Goal: Transaction & Acquisition: Purchase product/service

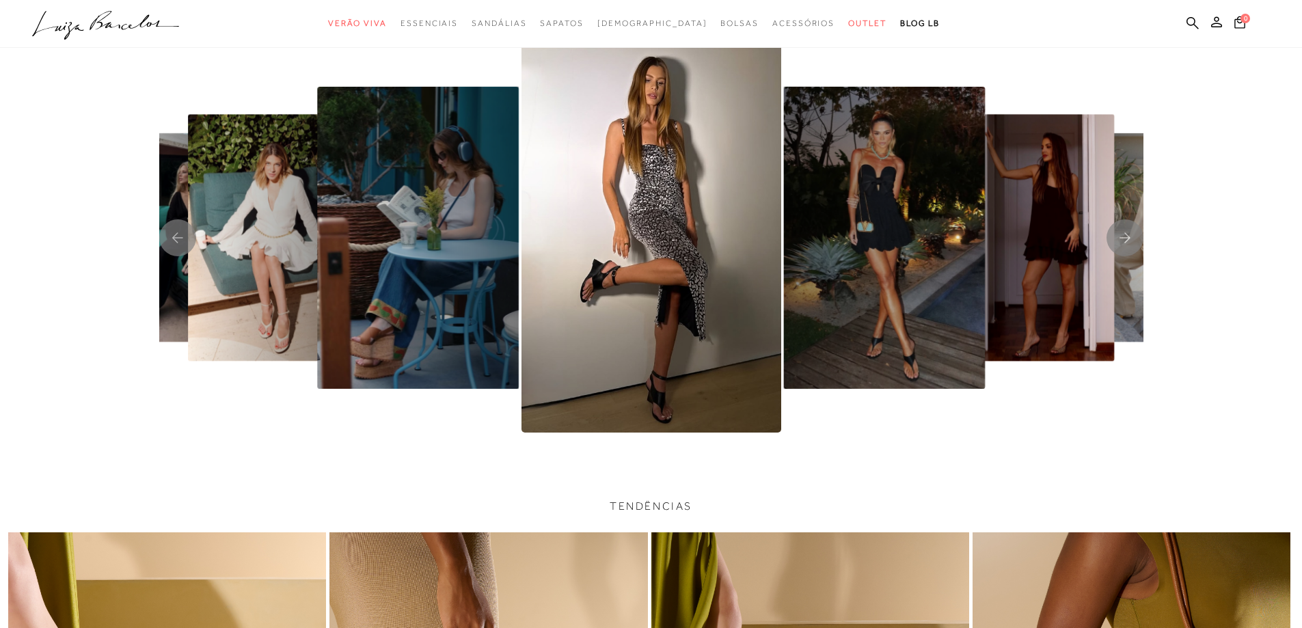
scroll to position [3143, 0]
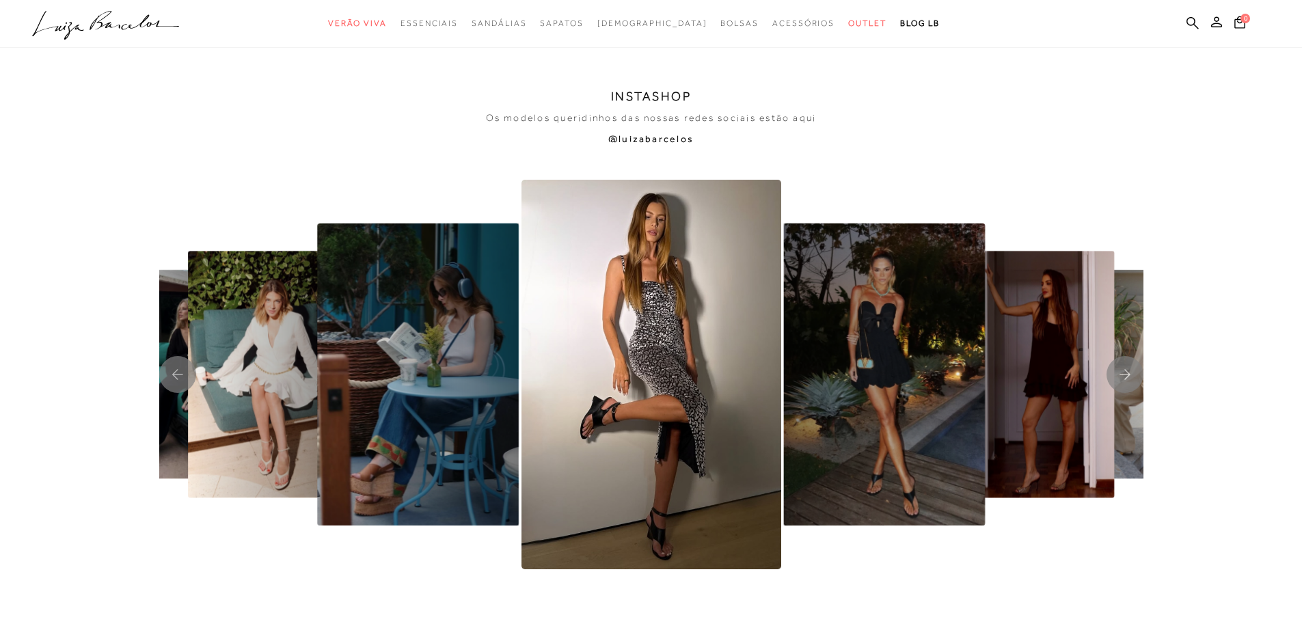
click at [246, 336] on img "3 / 8" at bounding box center [270, 374] width 165 height 247
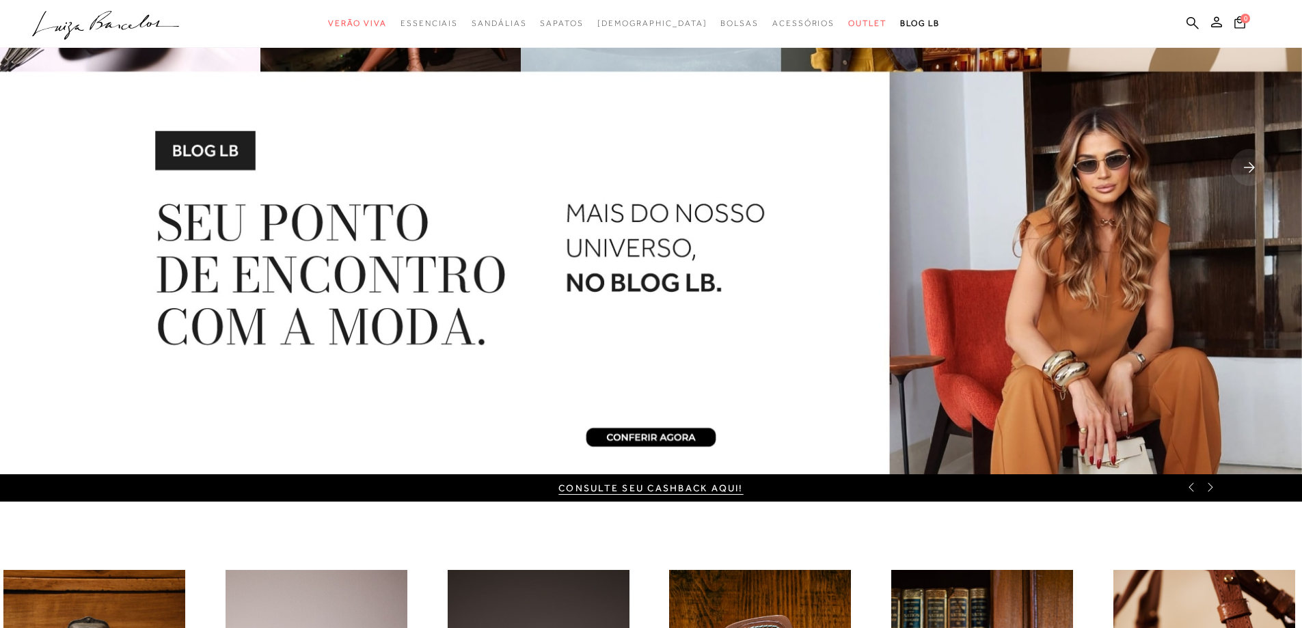
scroll to position [0, 0]
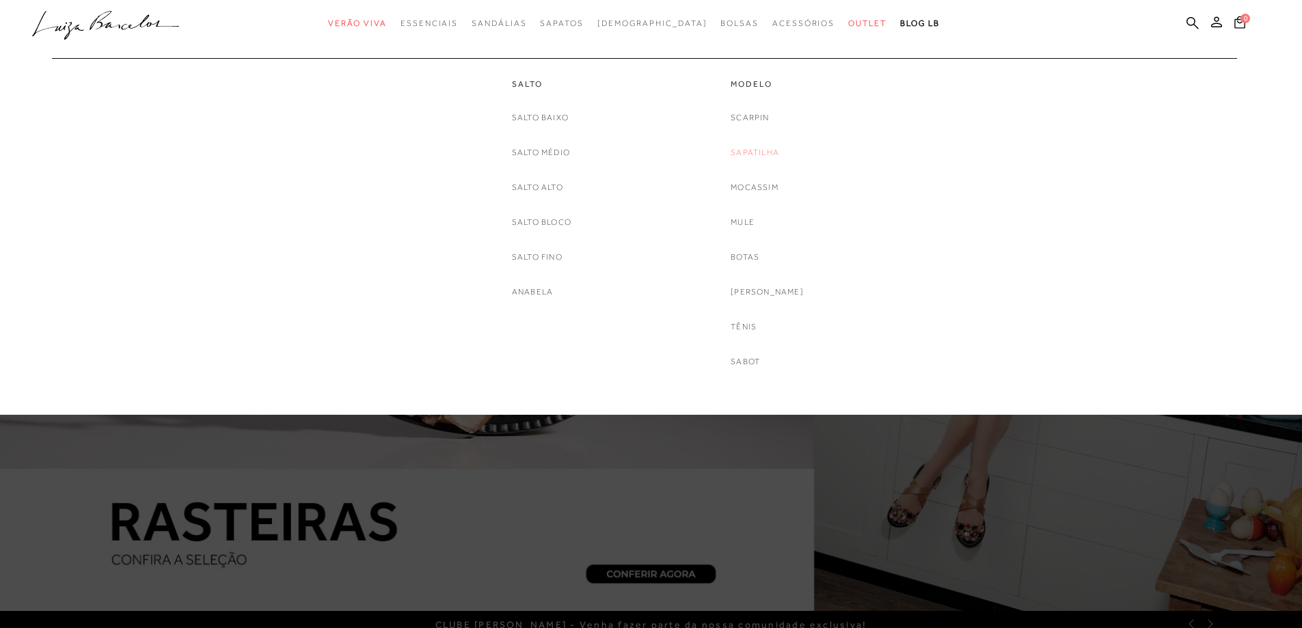
click at [757, 152] on link "Sapatilha" at bounding box center [754, 153] width 49 height 14
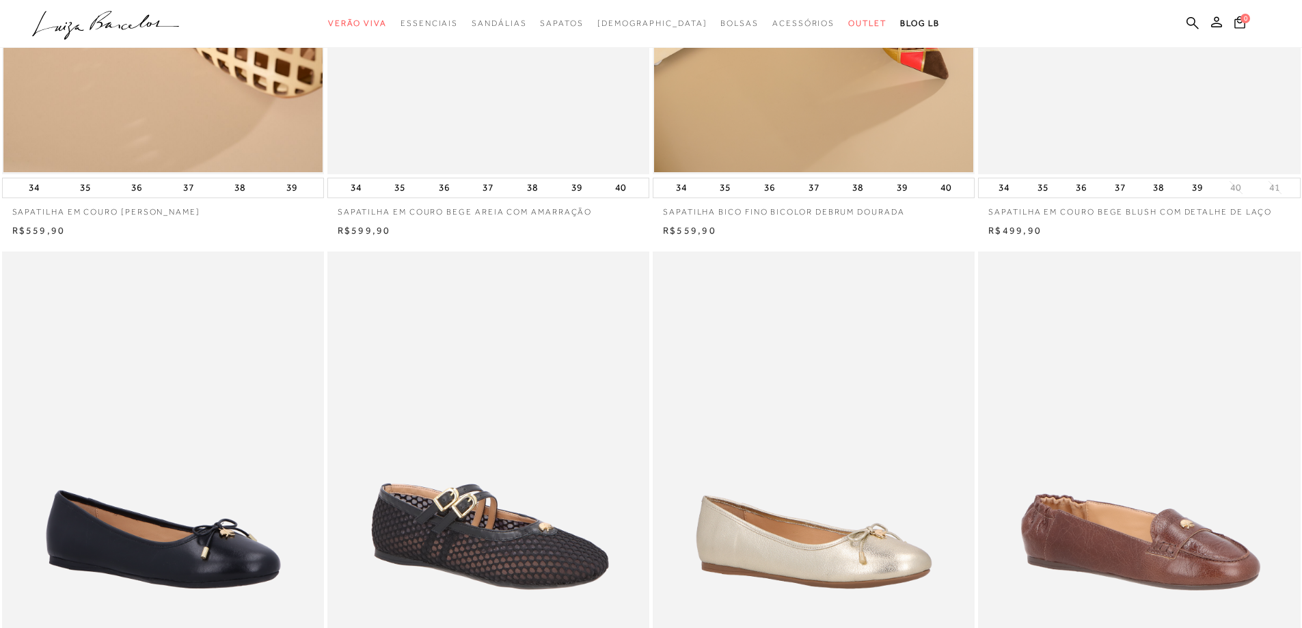
scroll to position [273, 0]
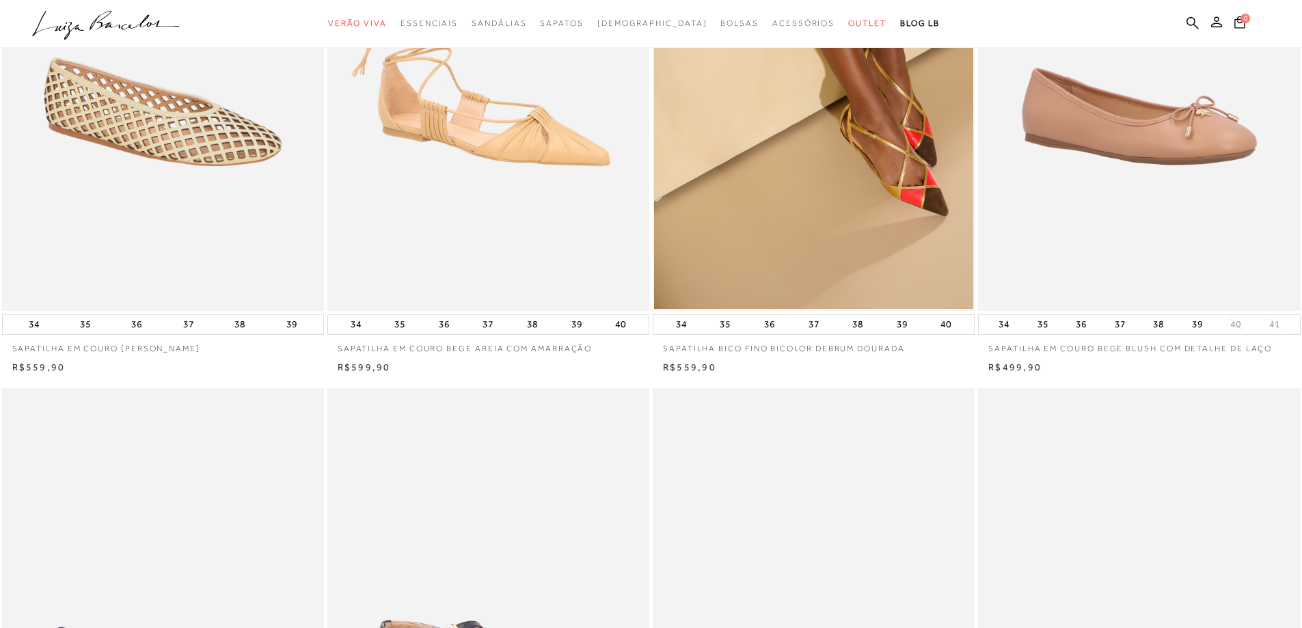
click at [137, 91] on img at bounding box center [163, 69] width 320 height 483
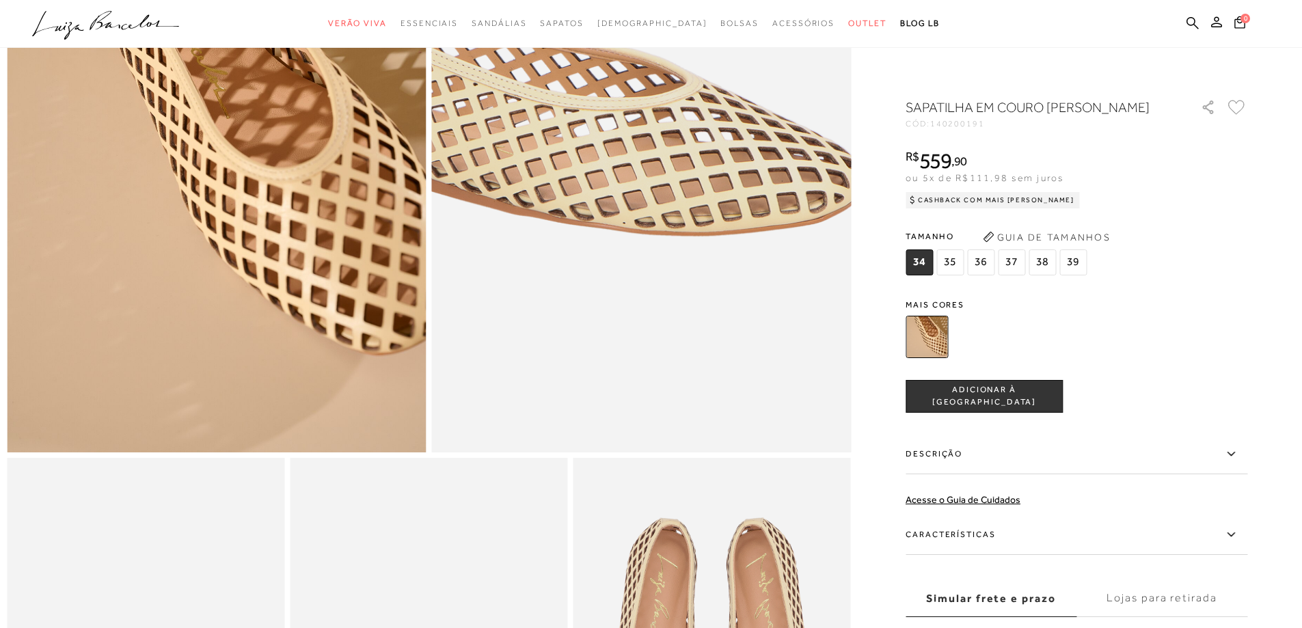
scroll to position [342, 0]
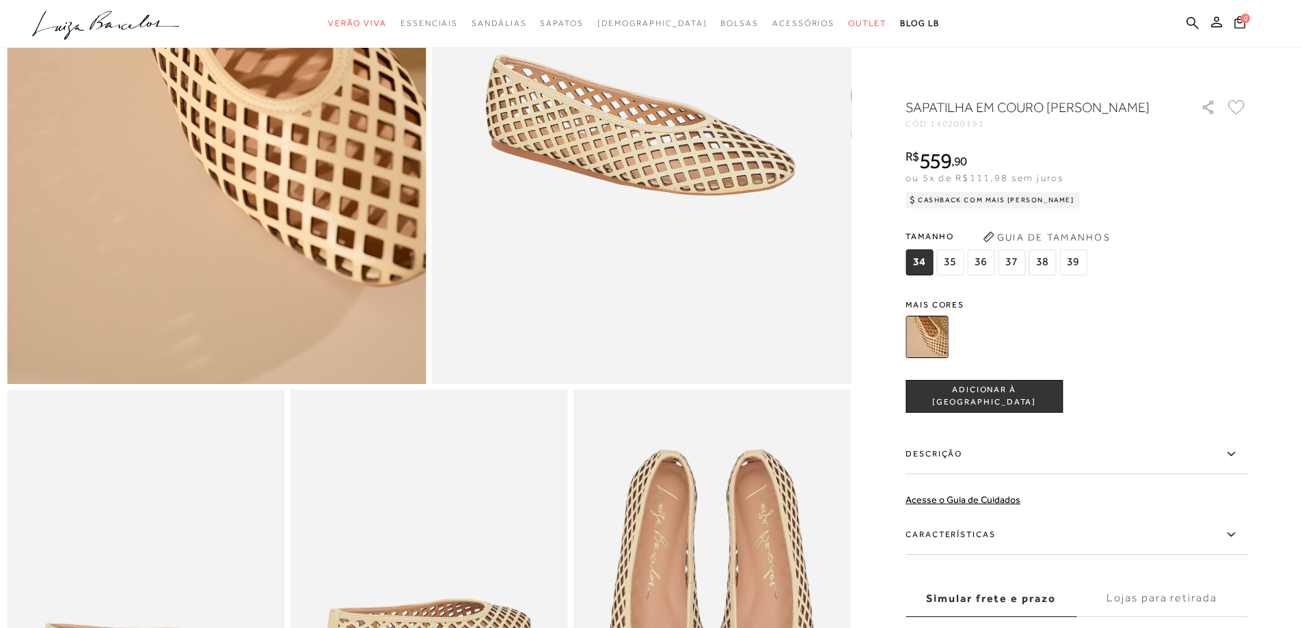
click at [927, 357] on img at bounding box center [926, 337] width 42 height 42
click at [948, 358] on img at bounding box center [926, 337] width 42 height 42
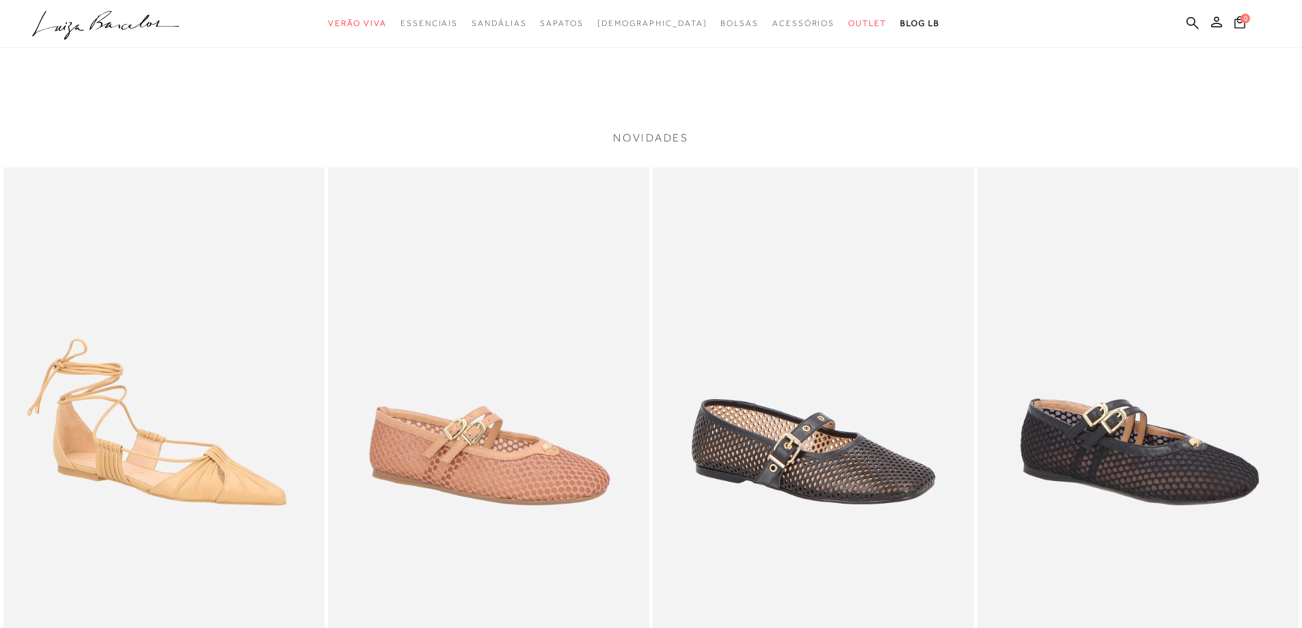
scroll to position [2050, 0]
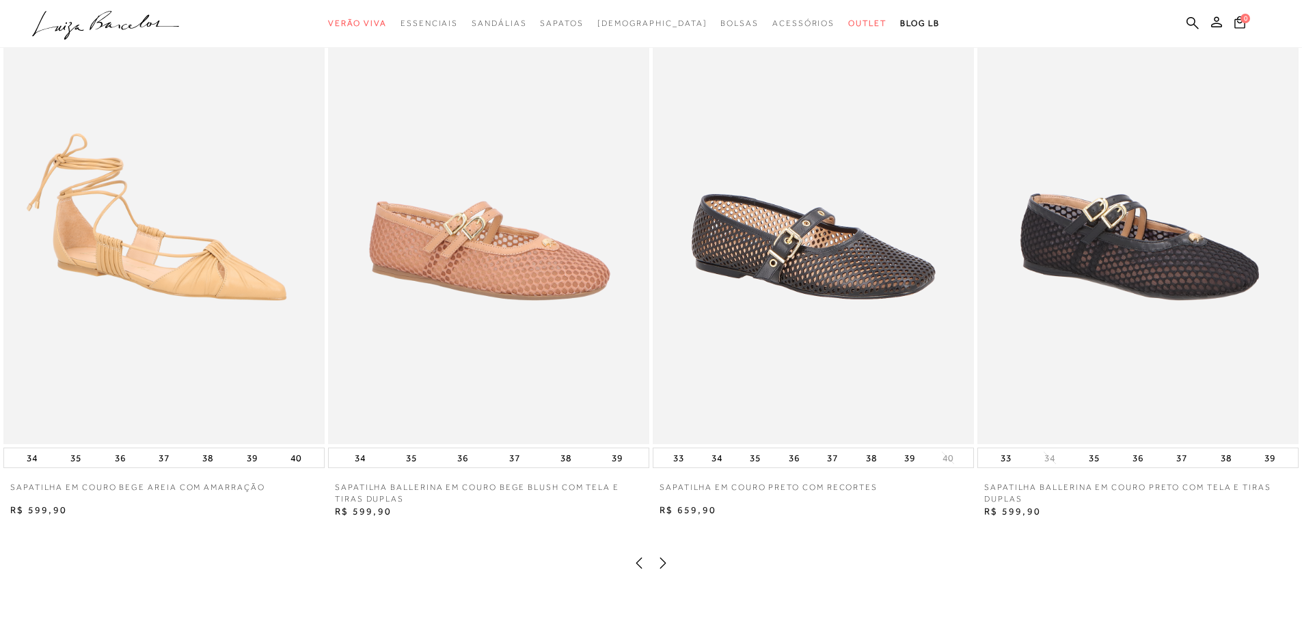
click at [788, 359] on img at bounding box center [812, 203] width 321 height 482
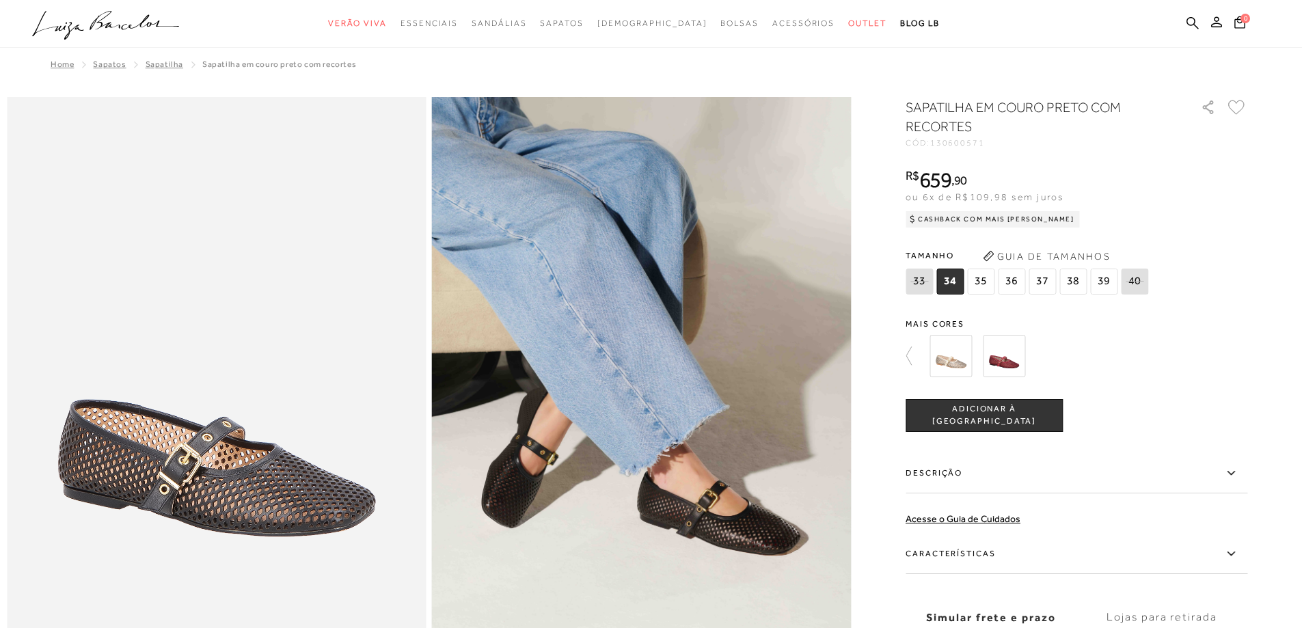
click at [952, 366] on img at bounding box center [950, 356] width 42 height 42
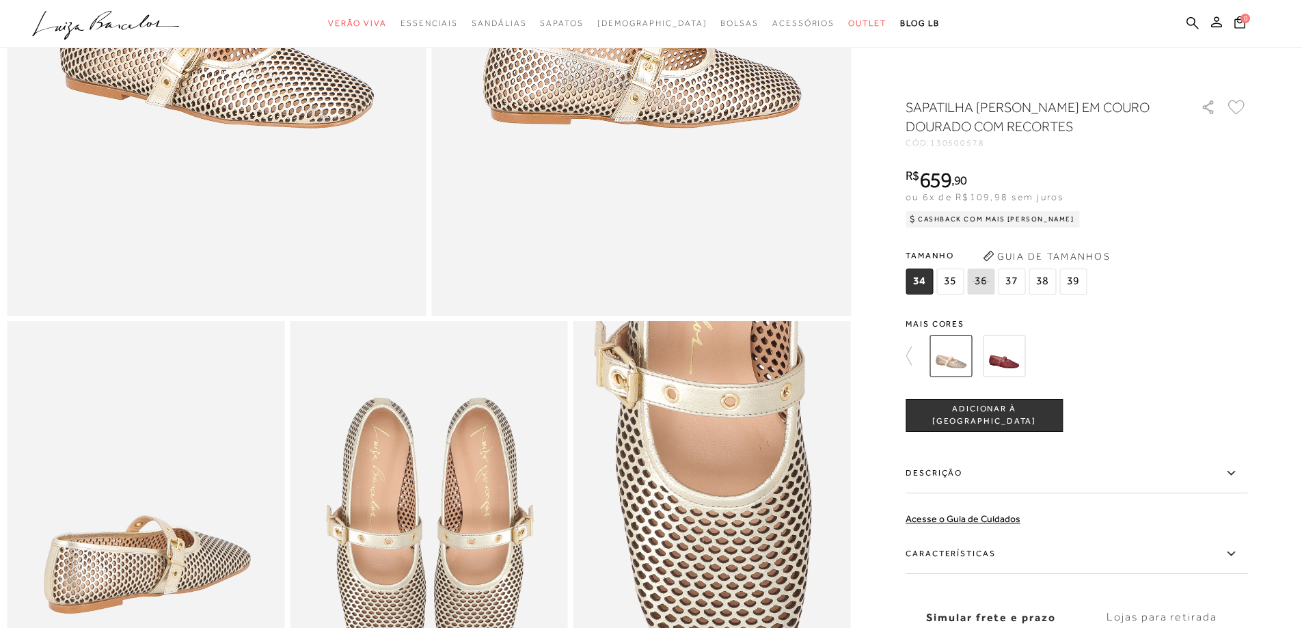
scroll to position [615, 0]
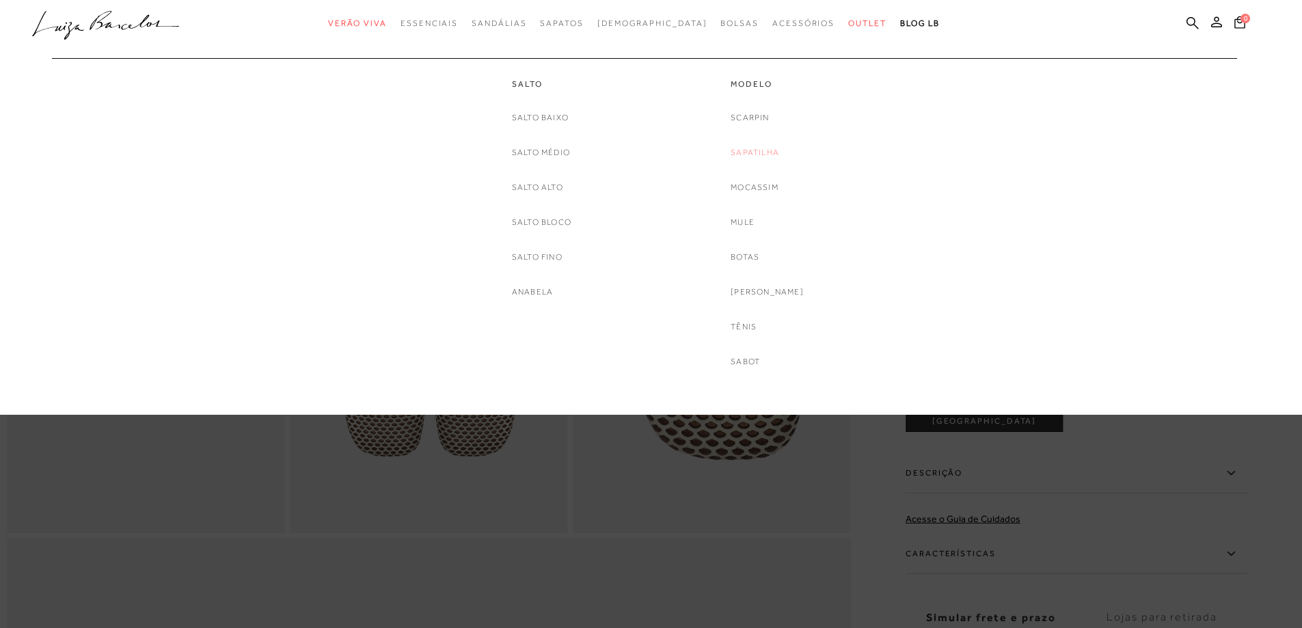
click at [770, 150] on link "Sapatilha" at bounding box center [754, 153] width 49 height 14
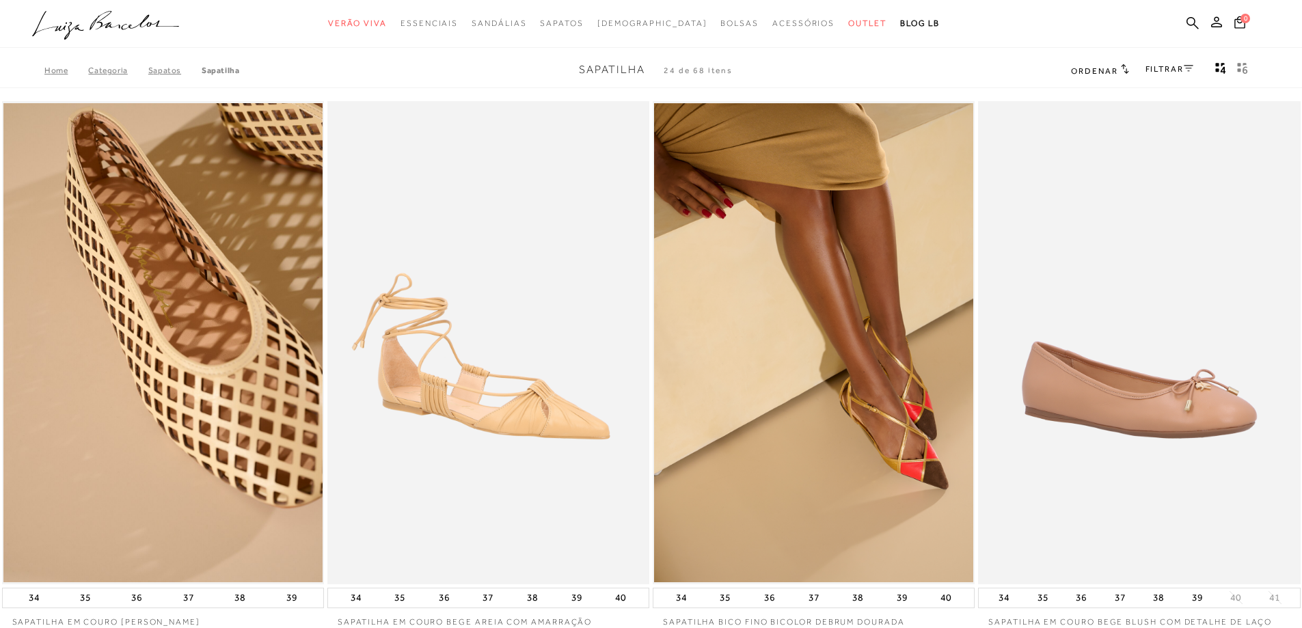
click at [1166, 68] on link "FILTRAR" at bounding box center [1169, 69] width 48 height 10
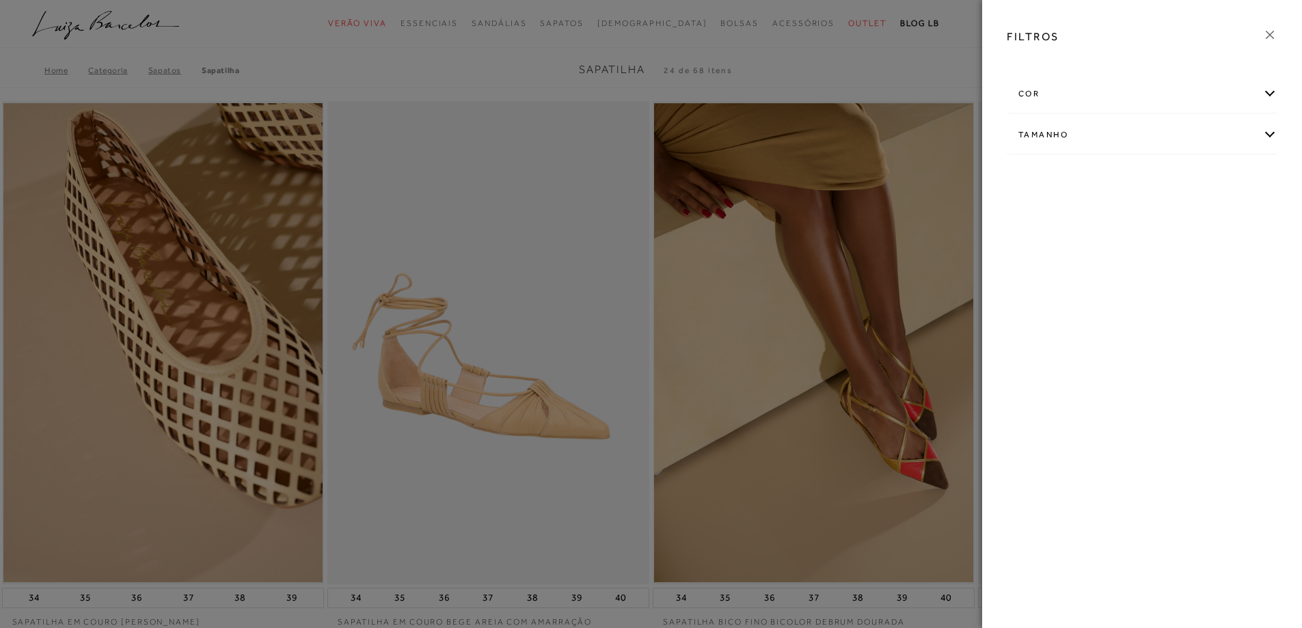
click at [1133, 99] on div "cor" at bounding box center [1141, 94] width 269 height 36
click at [1047, 238] on link "Ver mais..." at bounding box center [1043, 233] width 37 height 10
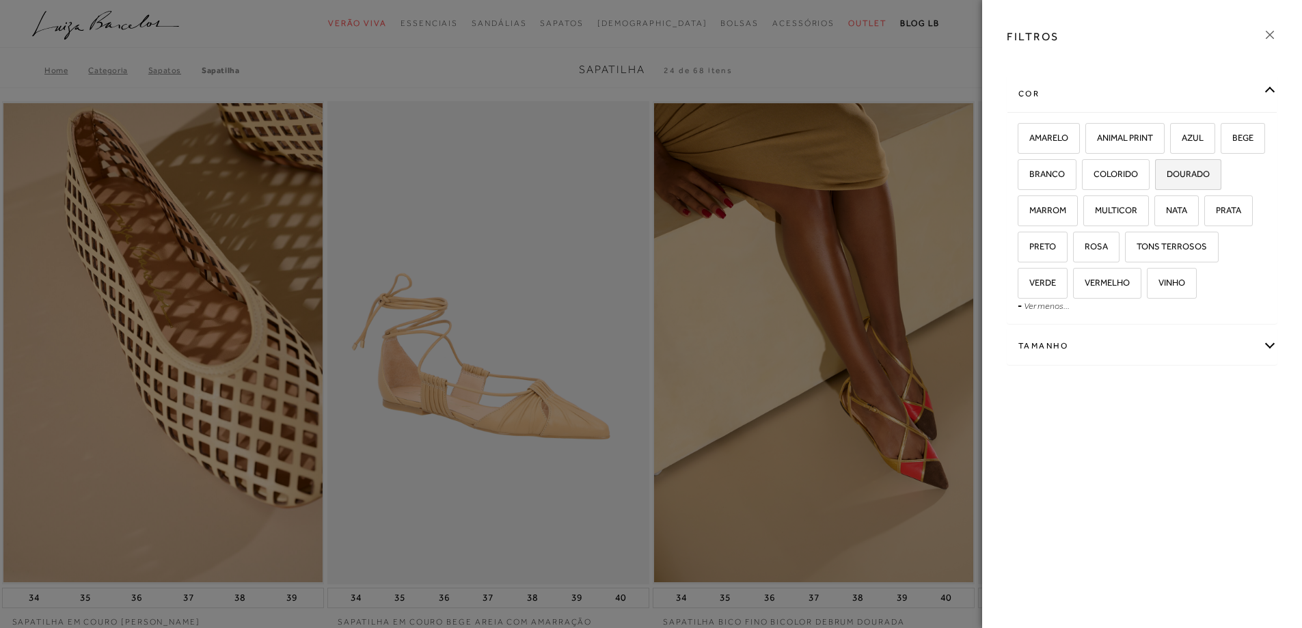
click at [1155, 189] on label "DOURADO" at bounding box center [1187, 174] width 65 height 29
click at [1153, 183] on input "DOURADO" at bounding box center [1160, 176] width 14 height 14
checkbox input "true"
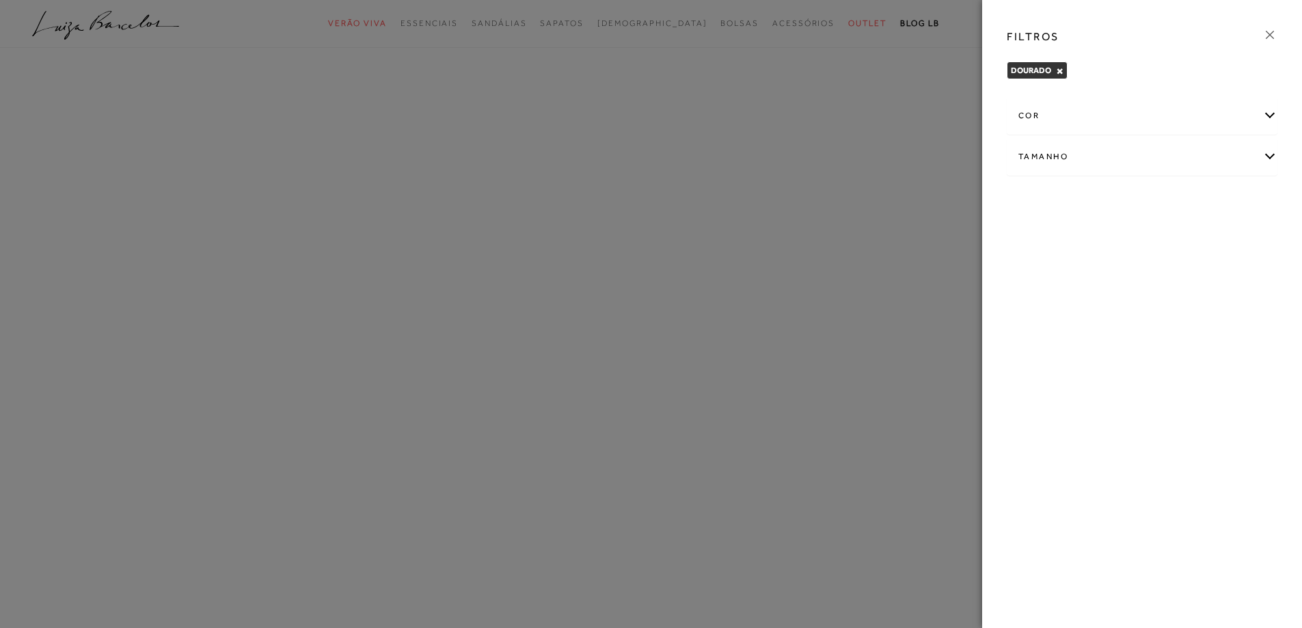
click at [437, 176] on div at bounding box center [651, 314] width 1302 height 628
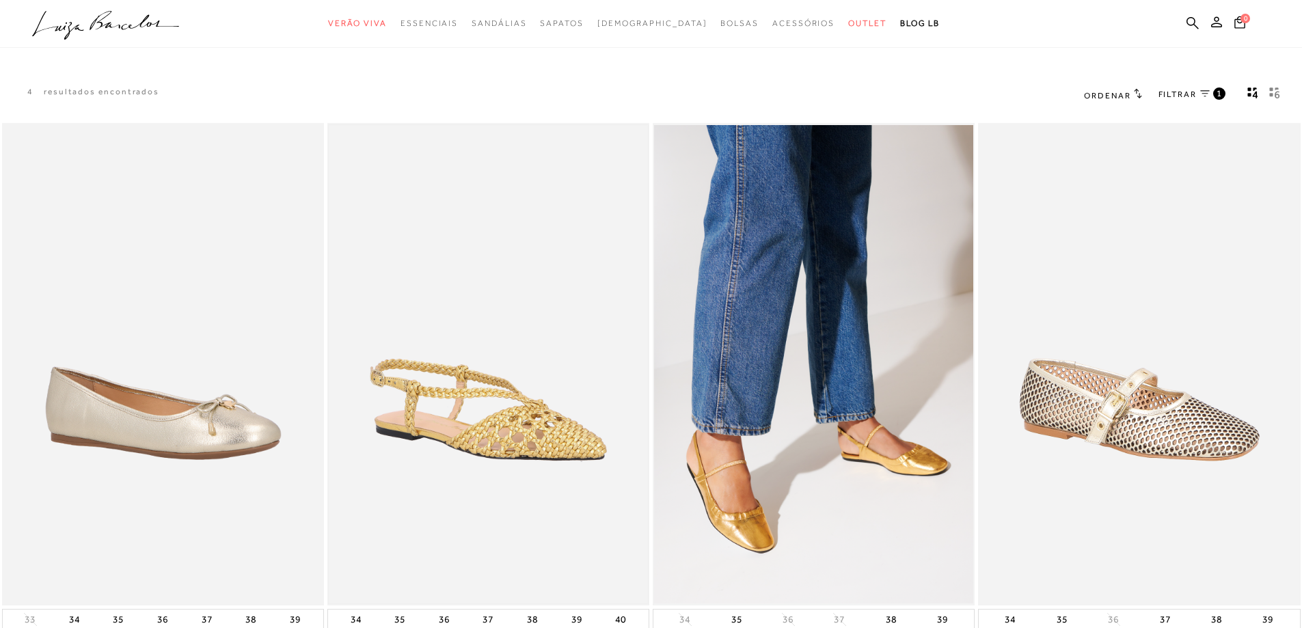
scroll to position [68, 0]
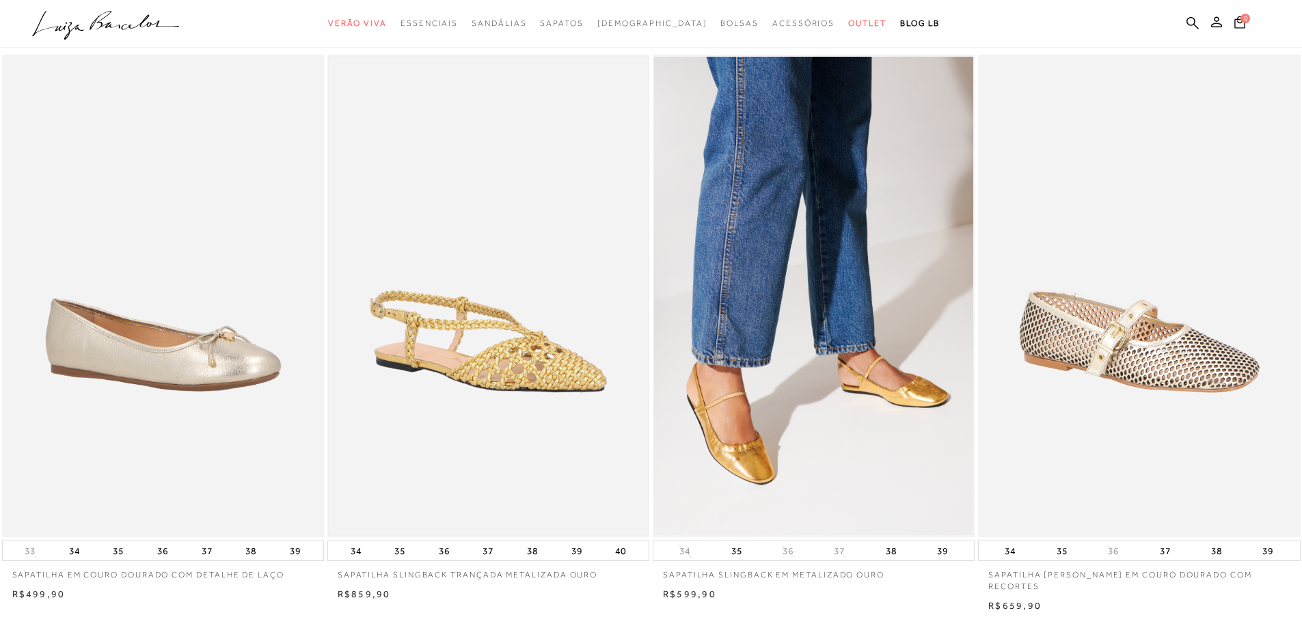
click at [536, 338] on img at bounding box center [488, 296] width 319 height 479
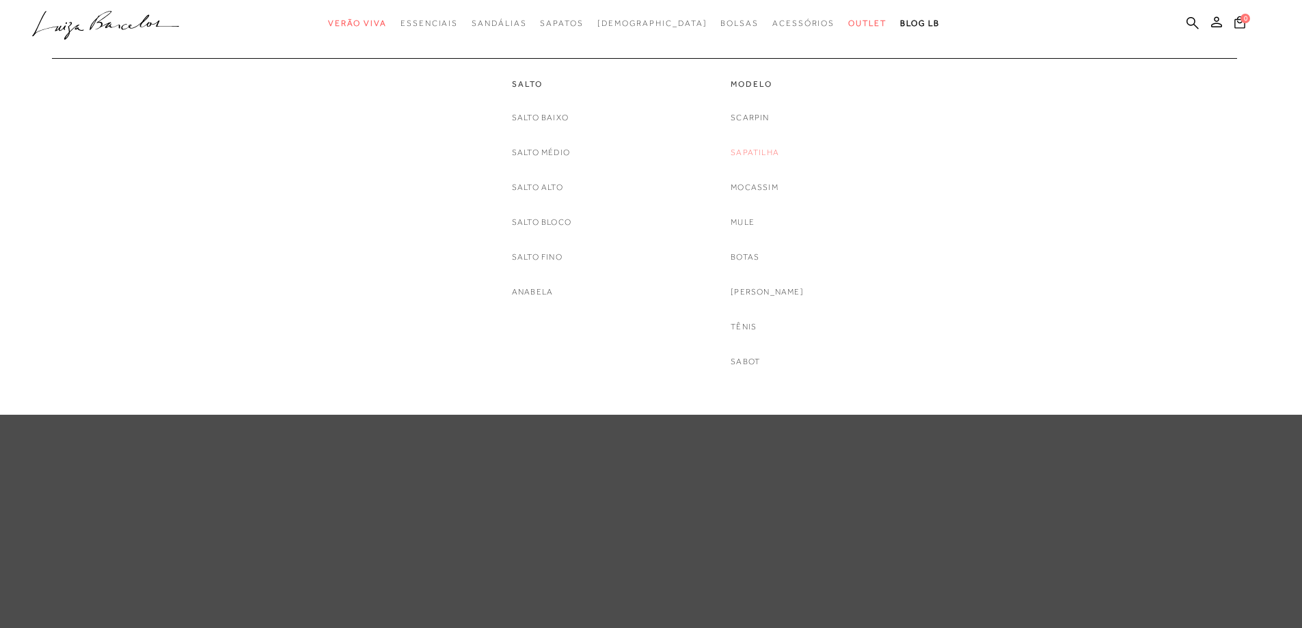
click at [768, 146] on link "Sapatilha" at bounding box center [754, 153] width 49 height 14
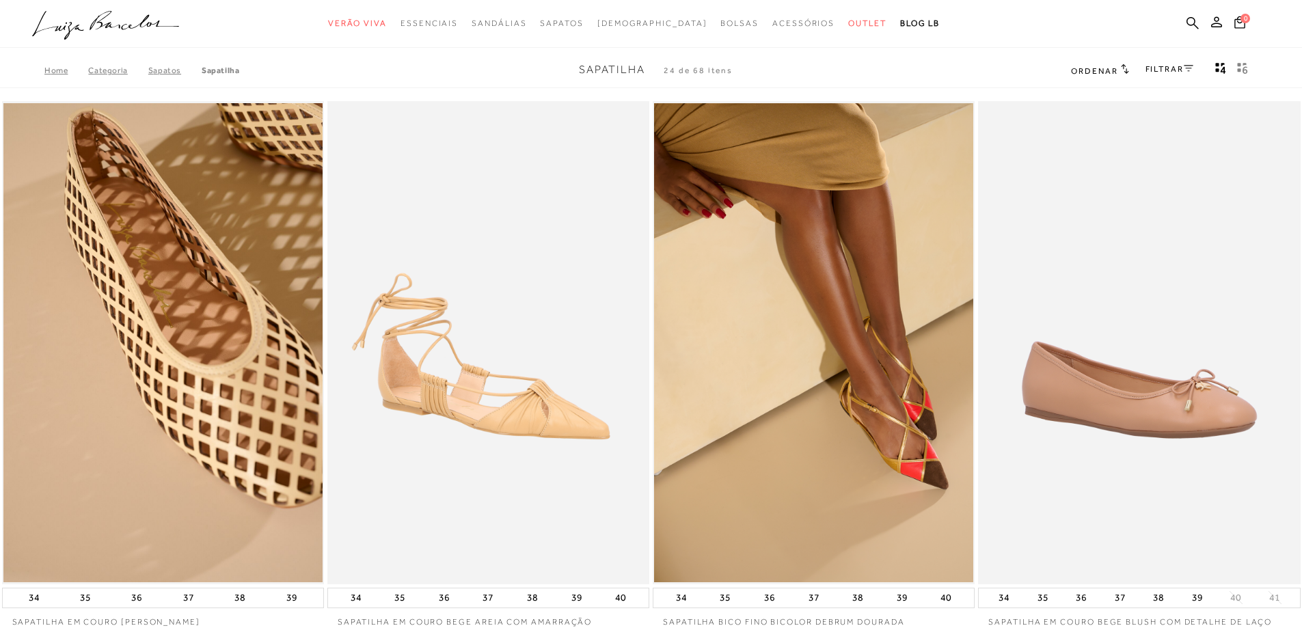
click at [1160, 70] on link "FILTRAR" at bounding box center [1169, 69] width 48 height 10
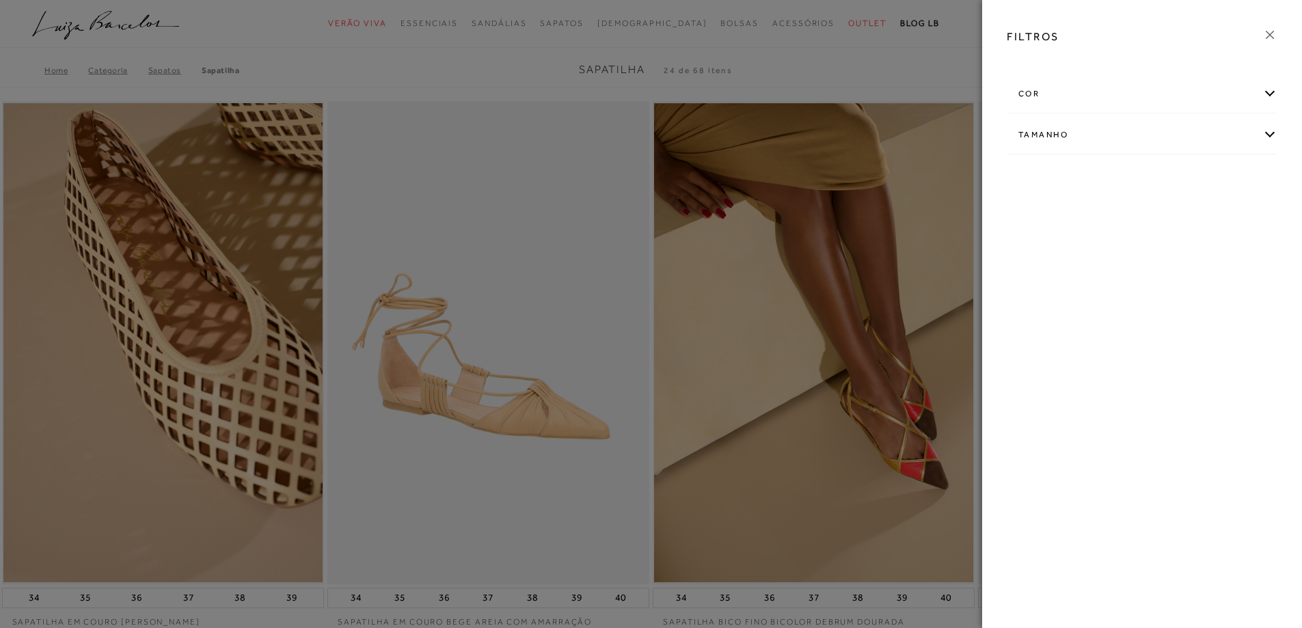
click at [1080, 109] on div "cor" at bounding box center [1141, 94] width 269 height 36
click at [1047, 241] on span "+ Ver mais..." at bounding box center [1039, 232] width 44 height 15
click at [1044, 238] on link "Ver mais..." at bounding box center [1043, 233] width 37 height 10
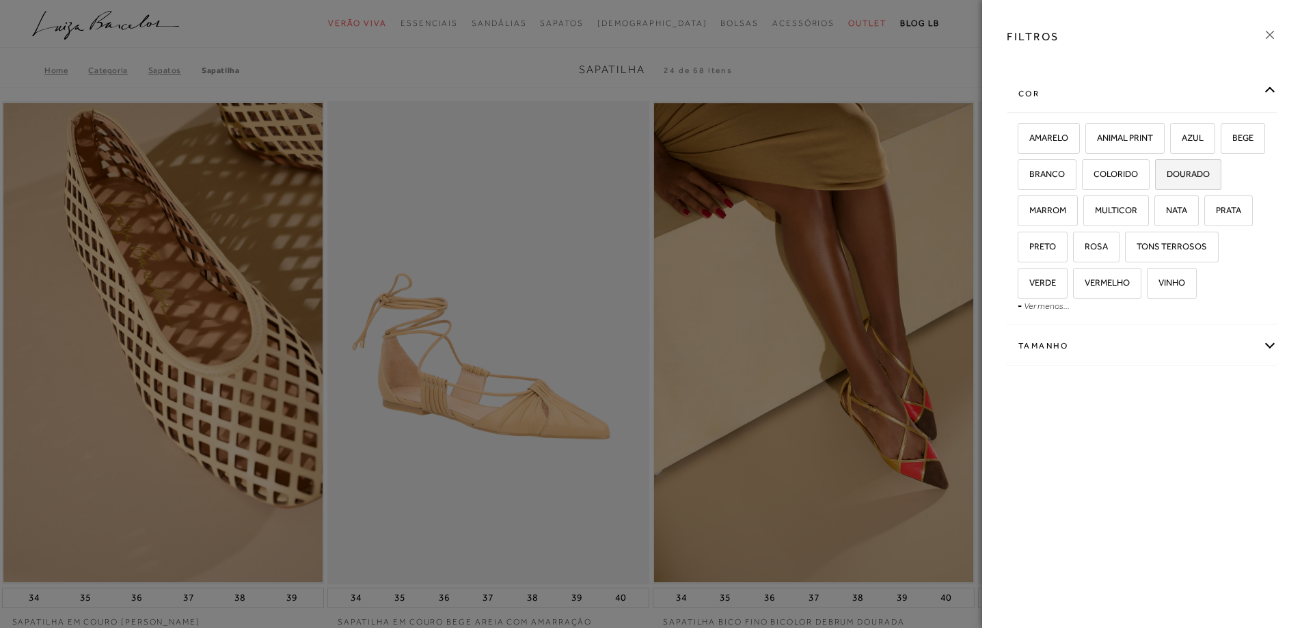
click at [1156, 179] on span "DOURADO" at bounding box center [1182, 174] width 53 height 10
click at [1153, 183] on input "DOURADO" at bounding box center [1160, 176] width 14 height 14
checkbox input "true"
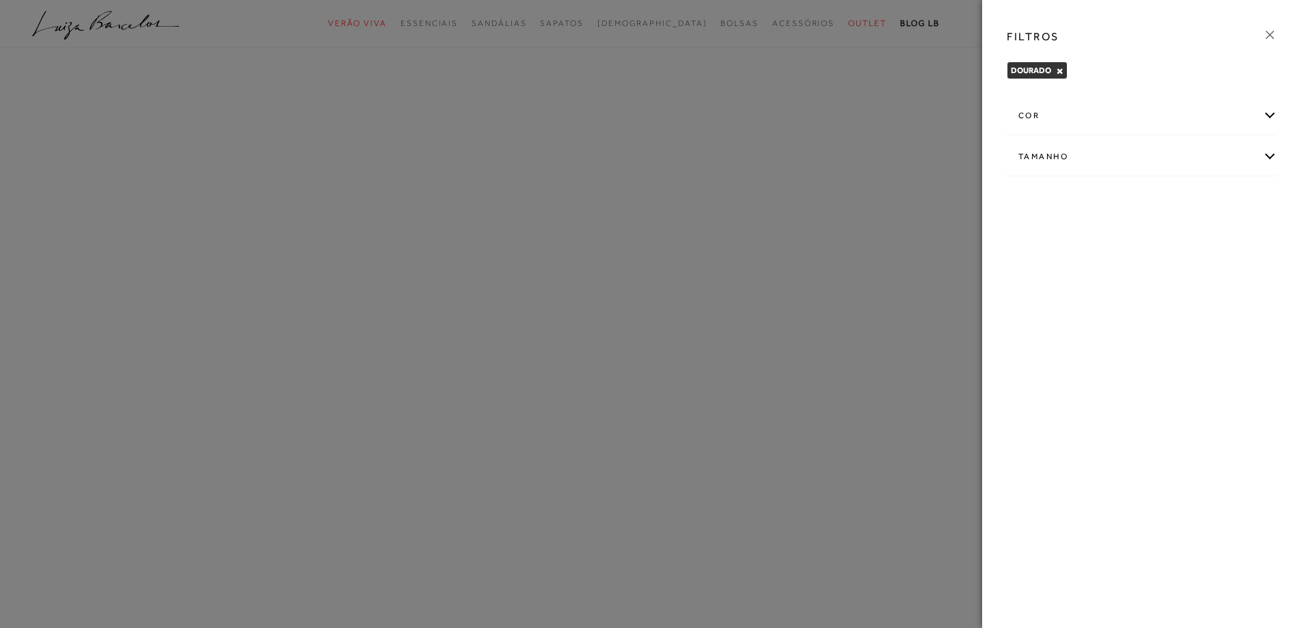
click at [1021, 109] on div "cor" at bounding box center [1141, 116] width 269 height 36
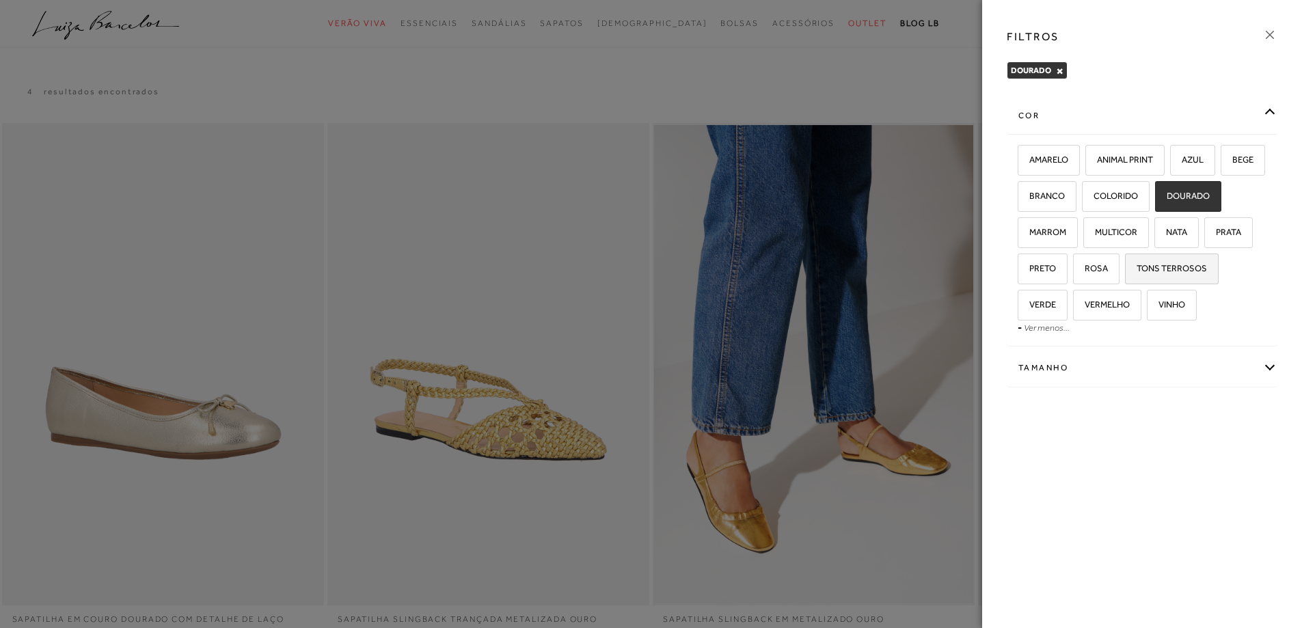
click at [1125, 284] on label "TONS TERROSOS" at bounding box center [1171, 268] width 92 height 29
click at [1123, 277] on input "TONS TERROSOS" at bounding box center [1130, 271] width 14 height 14
checkbox input "true"
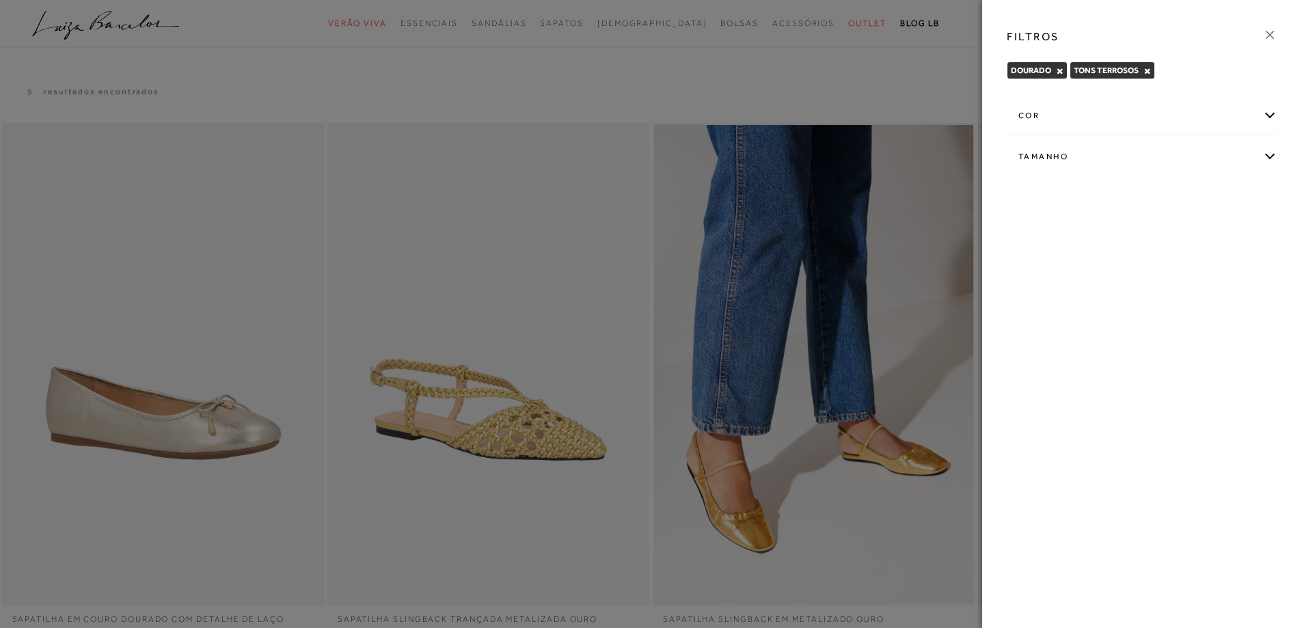
click at [1030, 115] on div "cor" at bounding box center [1141, 116] width 269 height 36
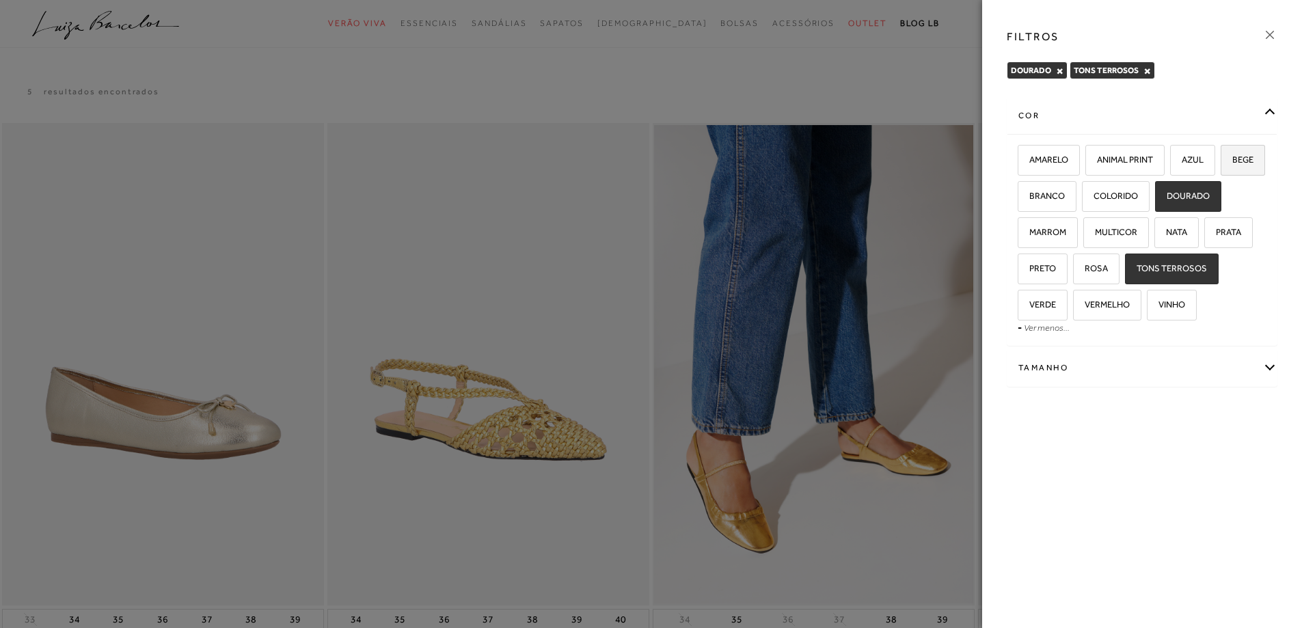
click at [1222, 165] on span "BEGE" at bounding box center [1237, 159] width 31 height 10
click at [1218, 169] on input "BEGE" at bounding box center [1225, 162] width 14 height 14
checkbox input "true"
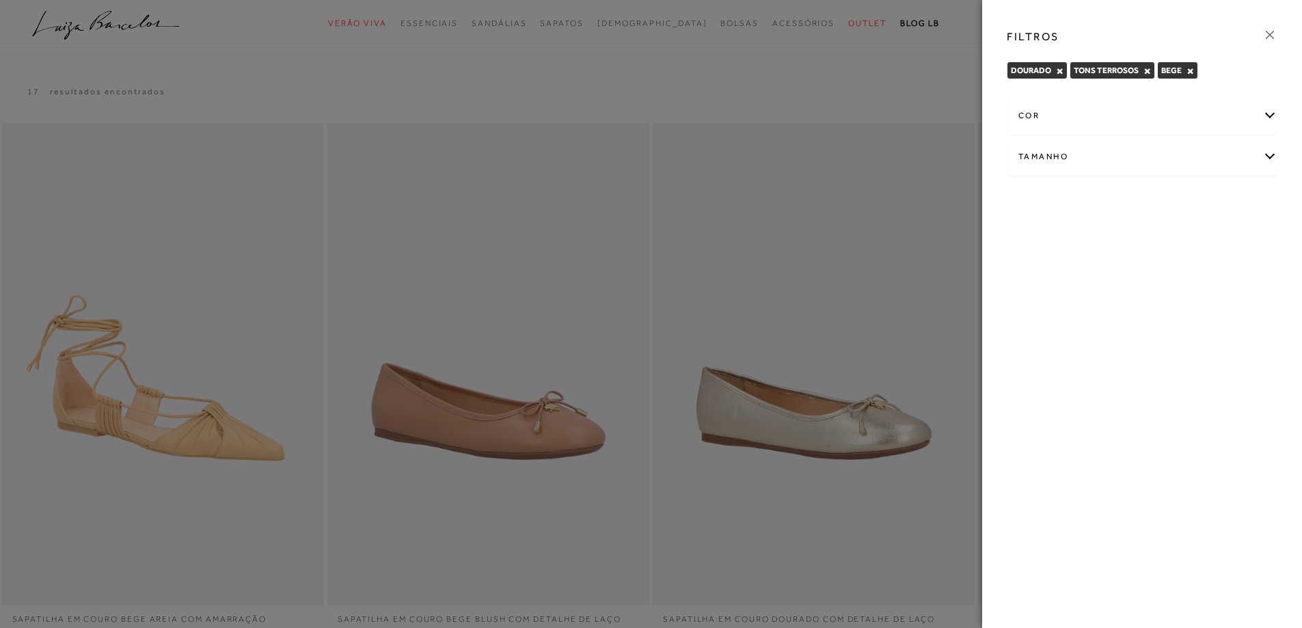
click at [1043, 269] on div "FILTROS DOURADO × TONS TERROSOS × BEGE × Limpar todos os refinamentos" at bounding box center [1142, 314] width 320 height 628
click at [1039, 128] on div "cor" at bounding box center [1141, 116] width 269 height 36
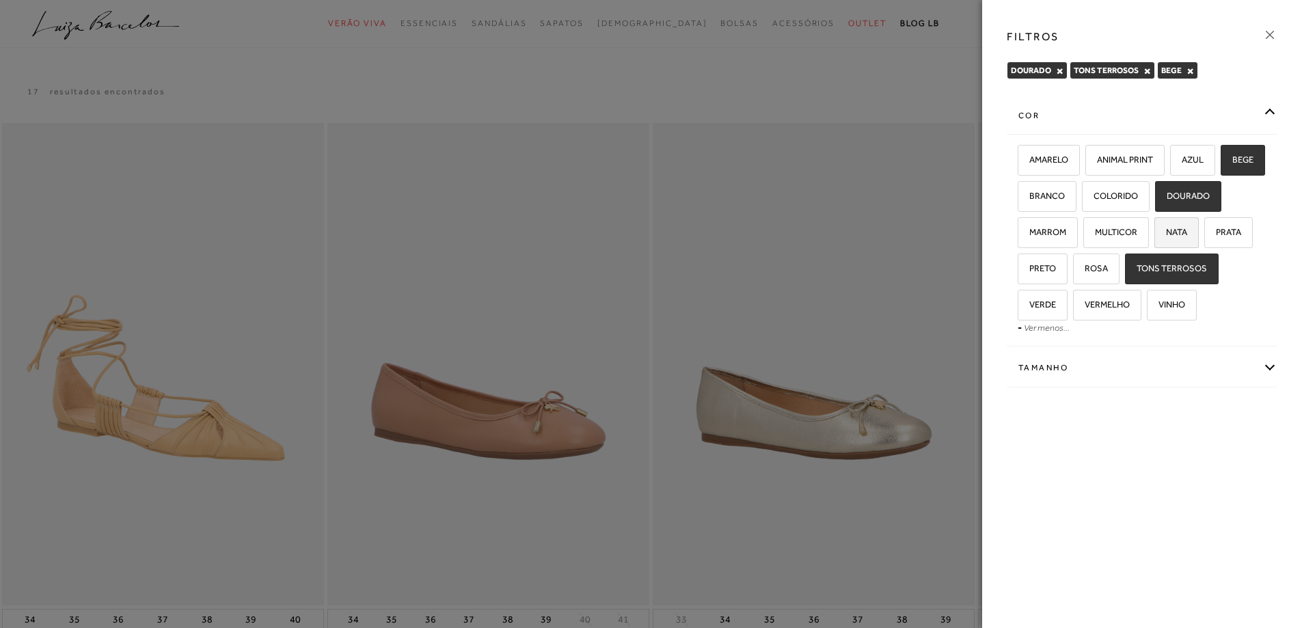
click at [1155, 247] on label "NATA" at bounding box center [1176, 232] width 43 height 29
click at [1152, 241] on input "NATA" at bounding box center [1159, 235] width 14 height 14
checkbox input "true"
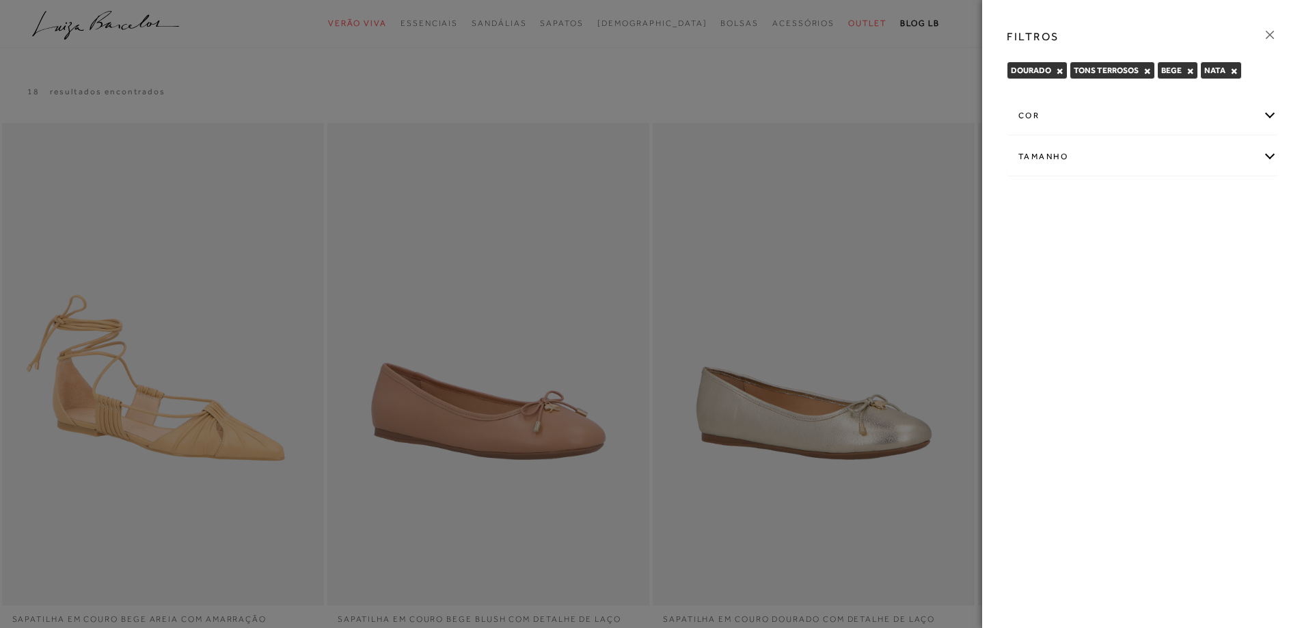
click at [883, 209] on div at bounding box center [651, 314] width 1302 height 628
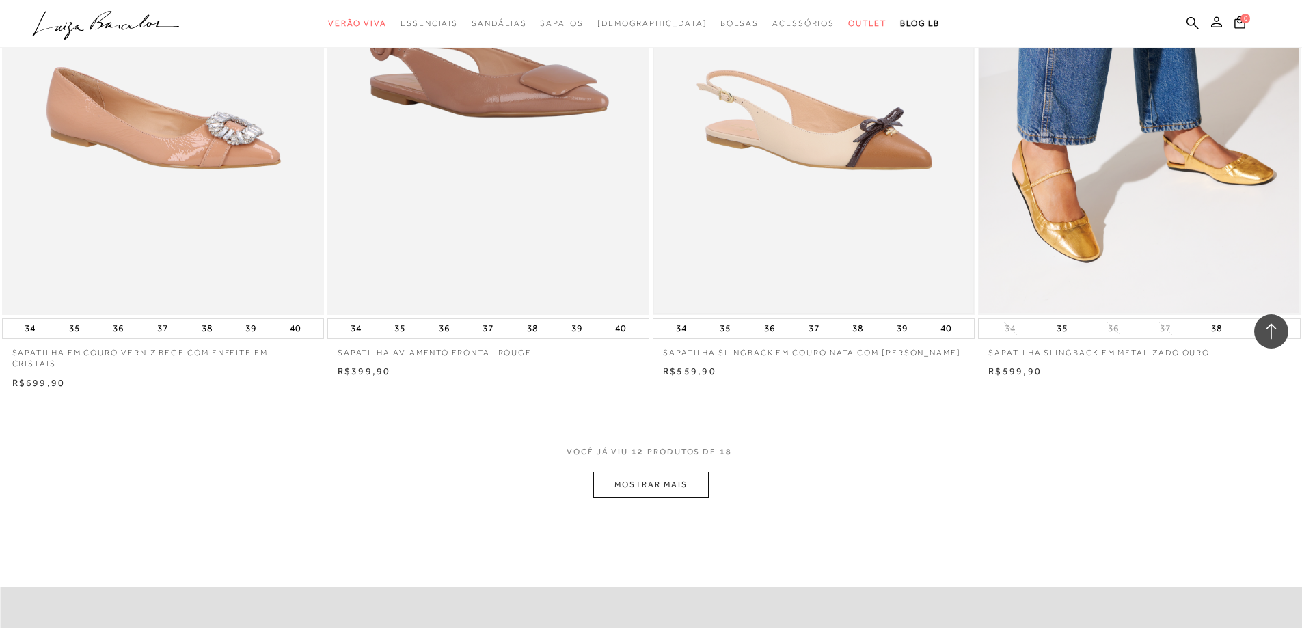
scroll to position [1571, 0]
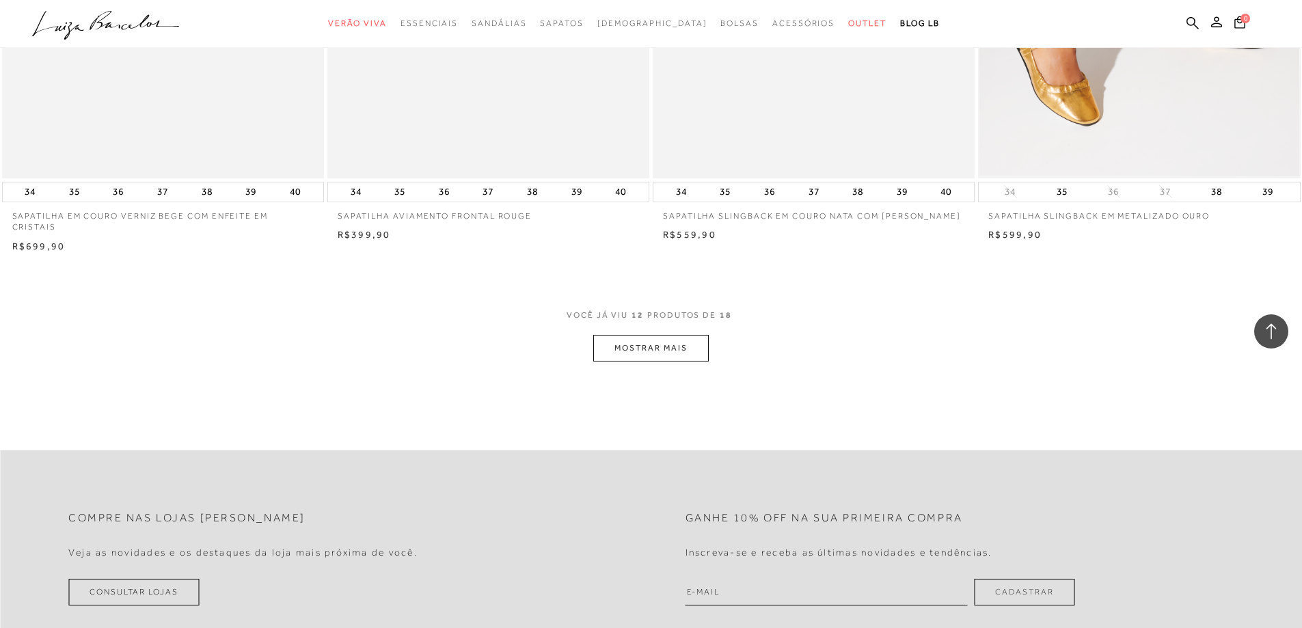
click at [676, 335] on button "MOSTRAR MAIS" at bounding box center [650, 348] width 115 height 27
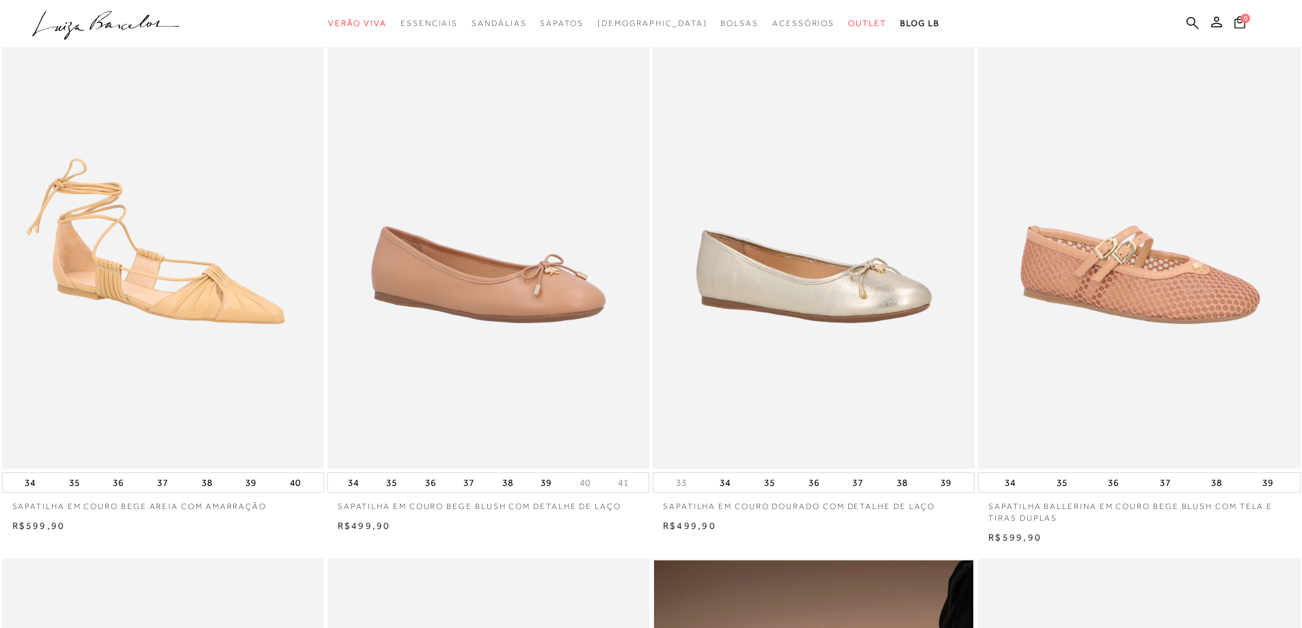
scroll to position [0, 0]
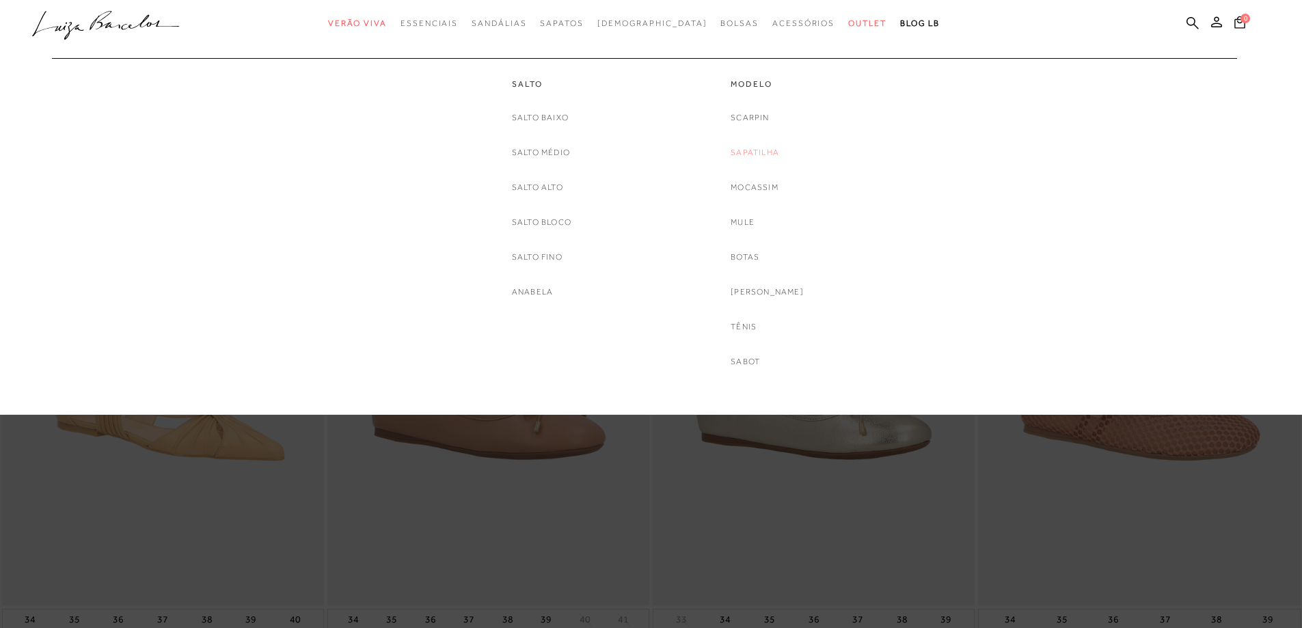
click at [767, 155] on link "Sapatilha" at bounding box center [754, 153] width 49 height 14
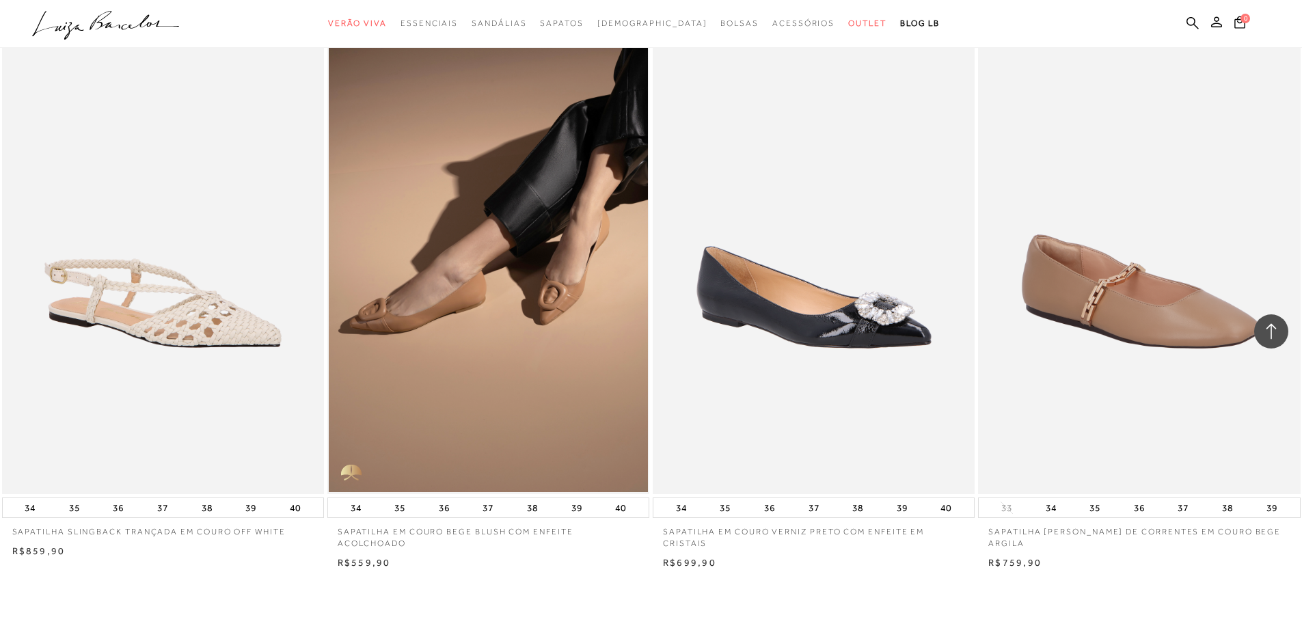
scroll to position [3143, 0]
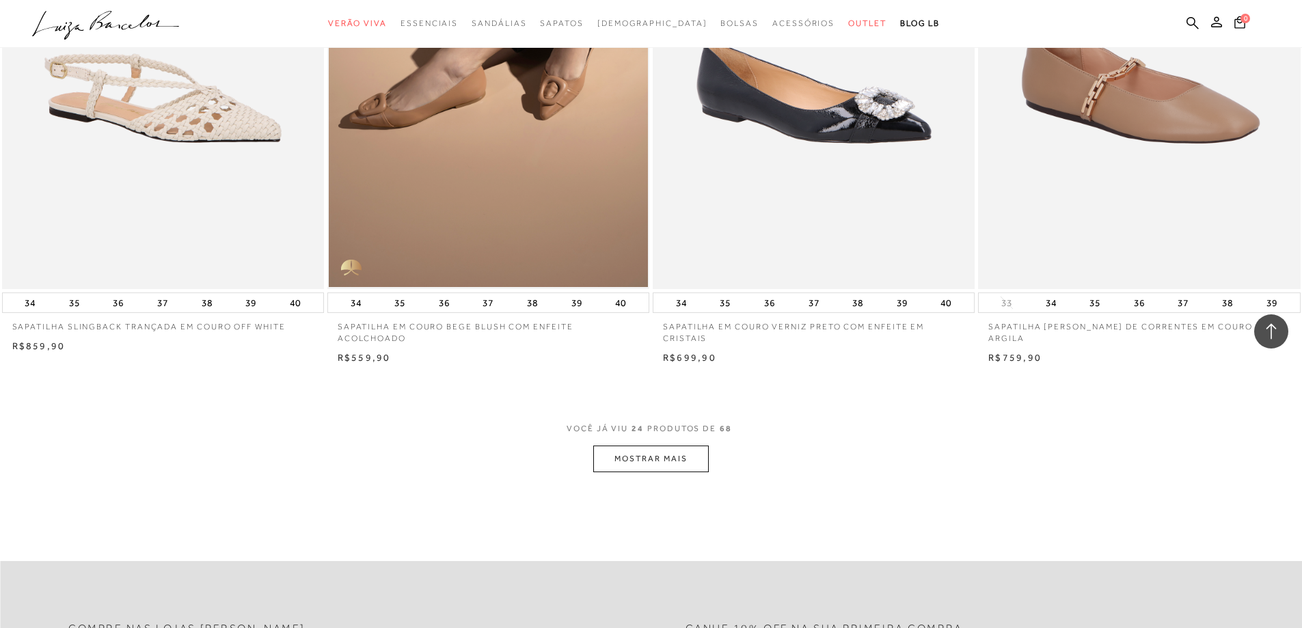
click at [663, 461] on button "MOSTRAR MAIS" at bounding box center [650, 458] width 115 height 27
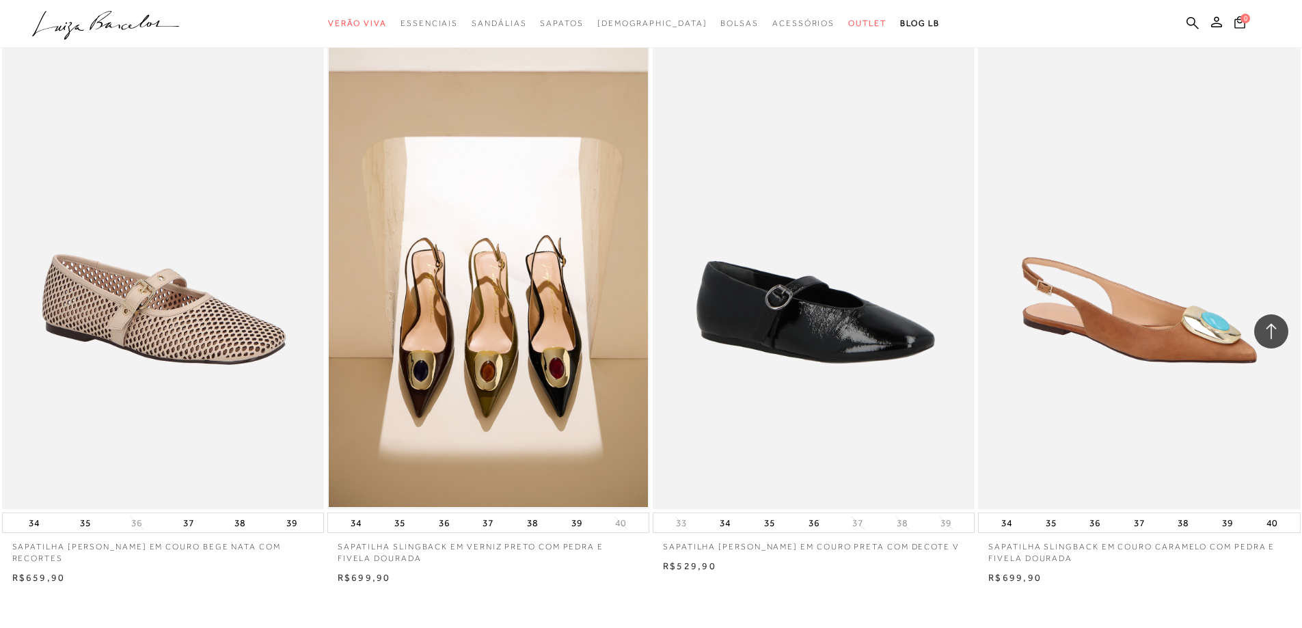
scroll to position [6627, 0]
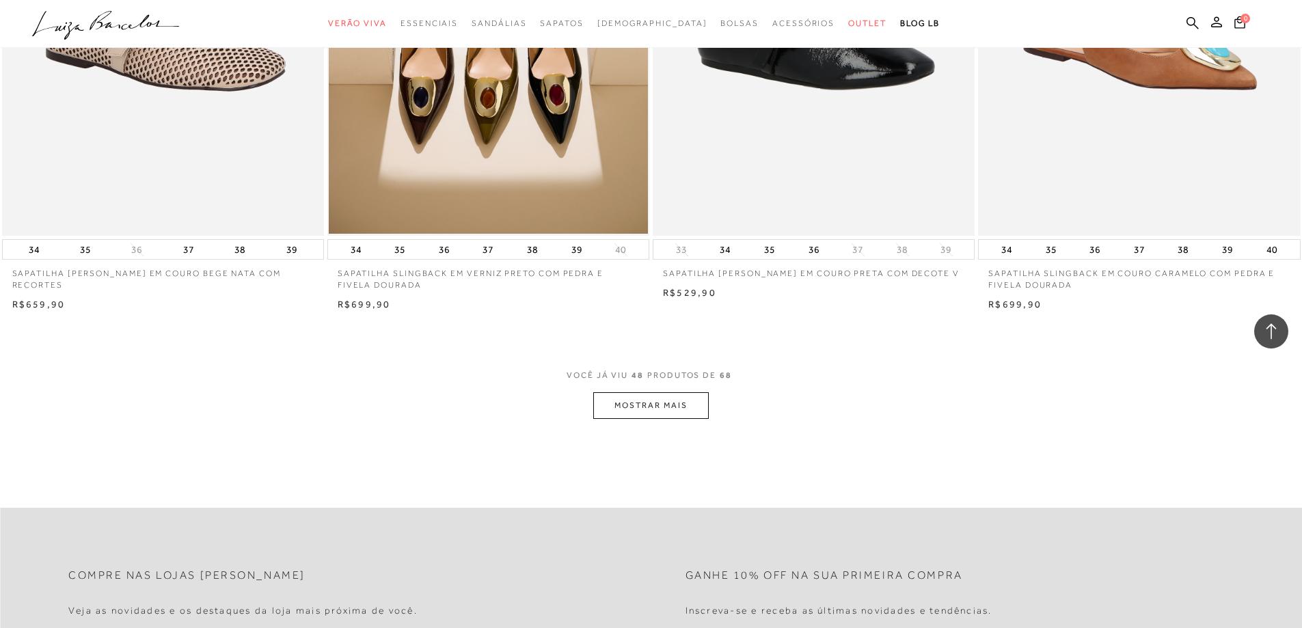
click at [663, 407] on button "MOSTRAR MAIS" at bounding box center [650, 405] width 115 height 27
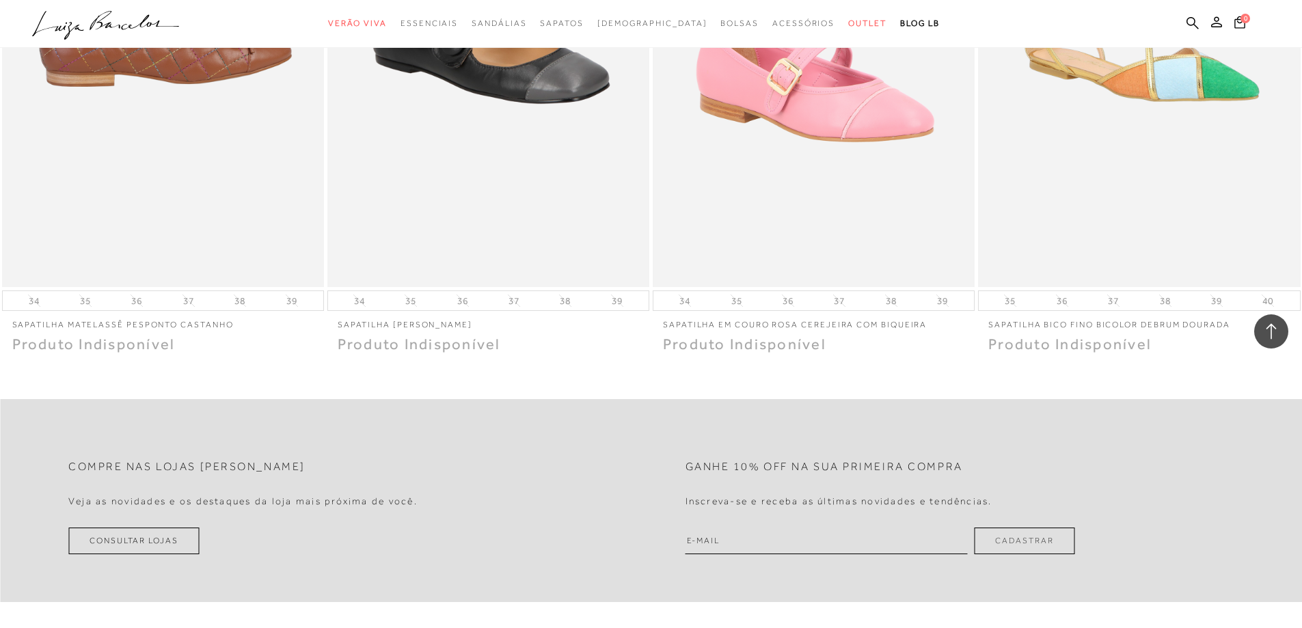
scroll to position [9702, 0]
